Goal: Transaction & Acquisition: Obtain resource

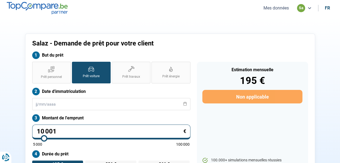
click at [269, 9] on button "Mes données" at bounding box center [276, 8] width 29 height 6
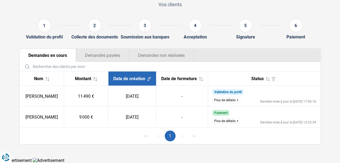
scroll to position [44, 0]
click at [231, 100] on button "Plus de détails" at bounding box center [226, 100] width 28 height 6
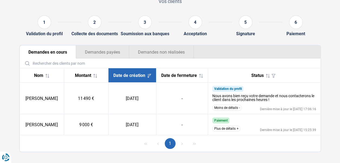
click at [227, 111] on button "Moins de détails" at bounding box center [226, 108] width 29 height 6
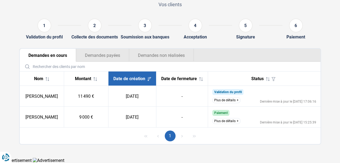
click at [226, 98] on button "Plus de détails" at bounding box center [226, 100] width 28 height 6
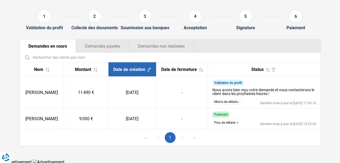
scroll to position [55, 0]
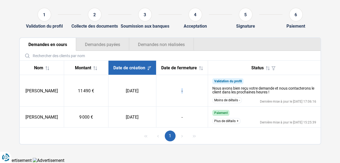
drag, startPoint x: 184, startPoint y: 91, endPoint x: 177, endPoint y: 91, distance: 7.0
click at [177, 91] on td "-" at bounding box center [182, 91] width 52 height 32
click at [206, 38] on ul "Demandes en cours Demandes payées Demandes non réalisées" at bounding box center [170, 44] width 301 height 13
click at [140, 143] on div "1" at bounding box center [170, 135] width 301 height 16
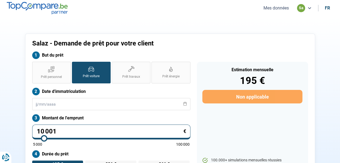
click at [282, 7] on button "Mes données" at bounding box center [276, 8] width 29 height 6
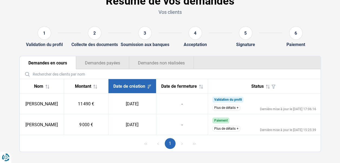
scroll to position [44, 0]
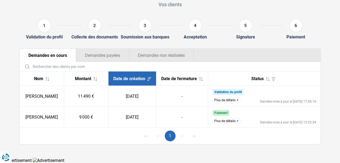
click at [229, 100] on button "Plus de détails" at bounding box center [226, 100] width 28 height 6
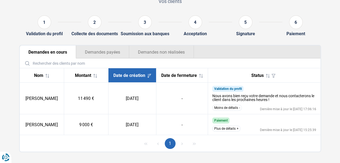
click at [222, 111] on button "Moins de détails" at bounding box center [226, 108] width 29 height 6
